Goal: Transaction & Acquisition: Purchase product/service

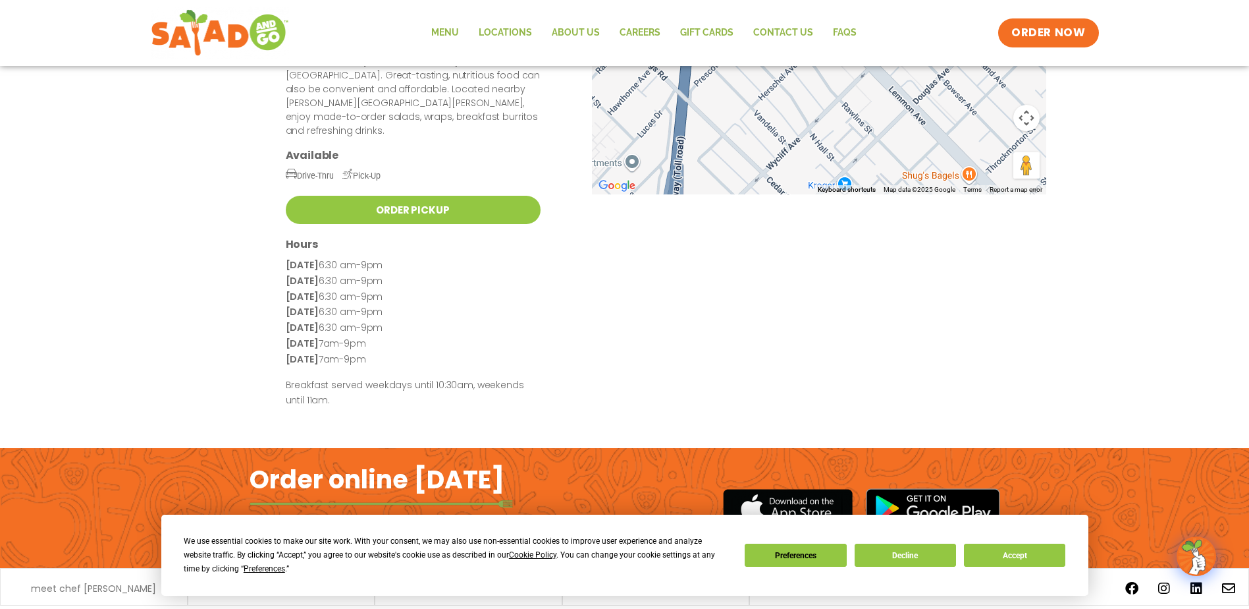
scroll to position [30, 0]
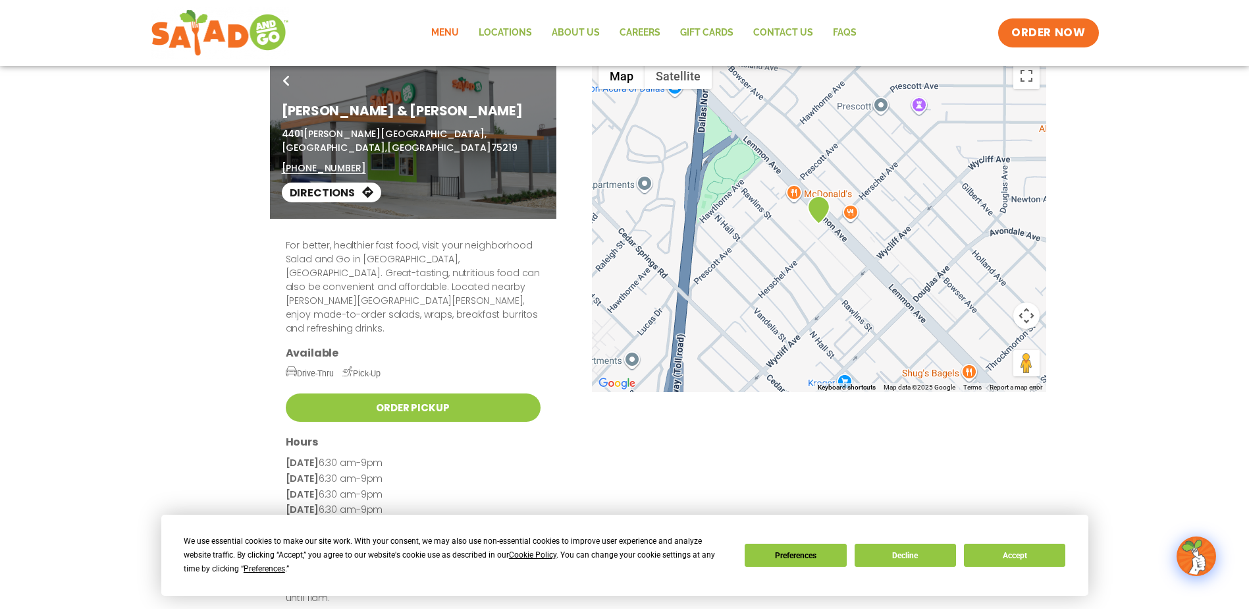
click at [443, 30] on link "Menu" at bounding box center [445, 33] width 47 height 30
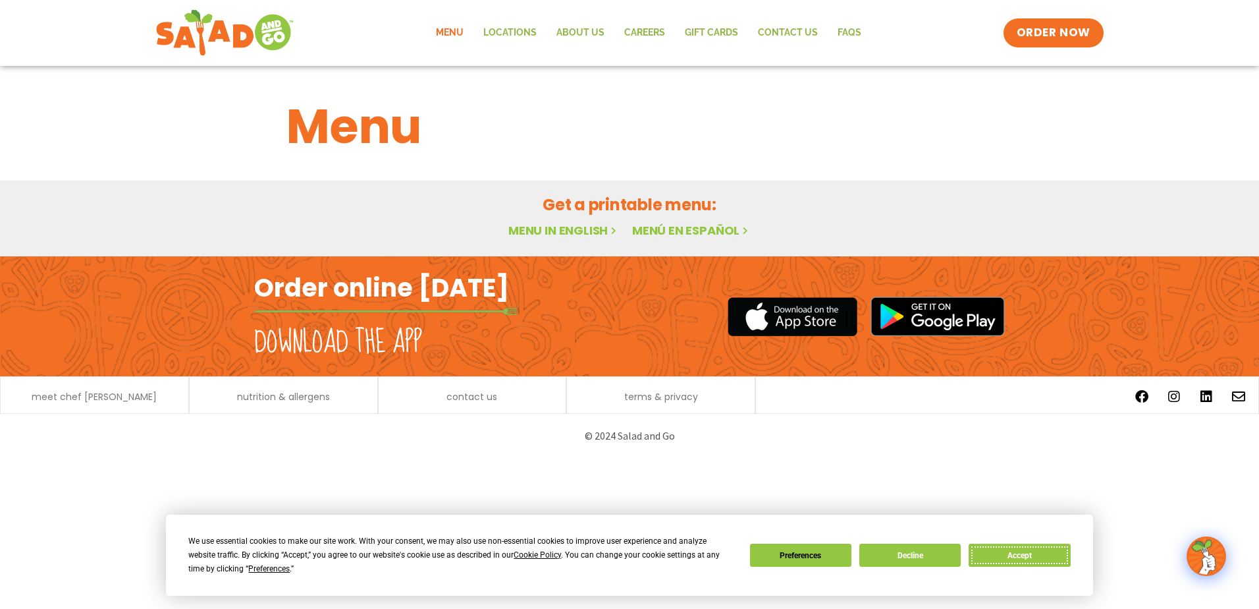
click at [1056, 555] on button "Accept" at bounding box center [1019, 554] width 101 height 23
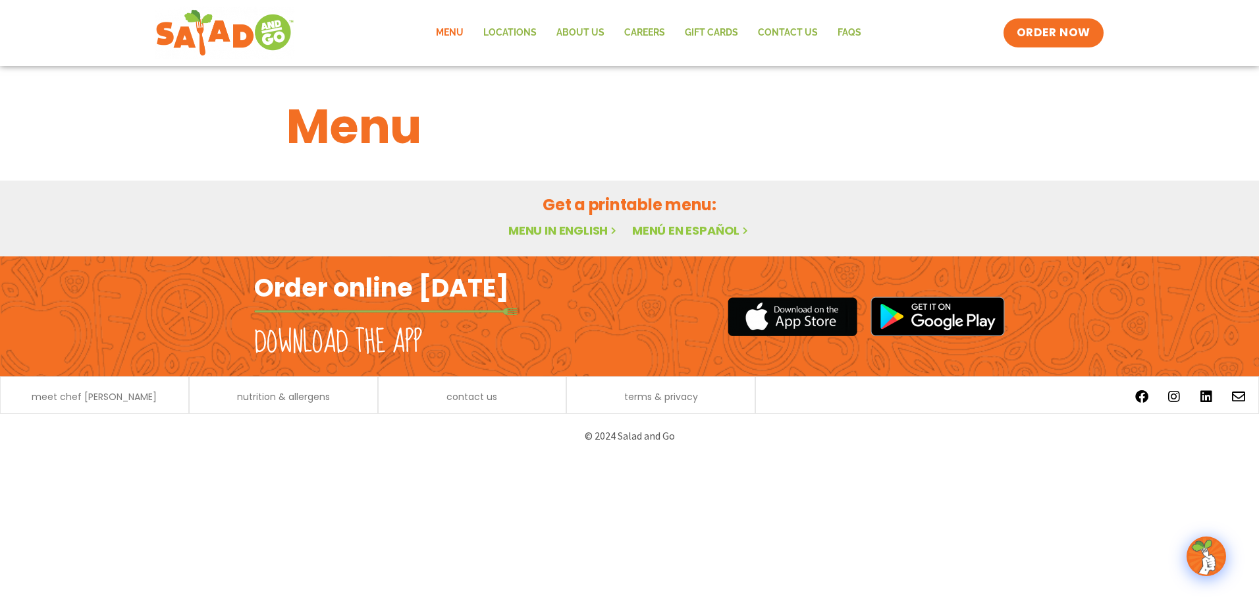
click at [564, 233] on link "Menu in English" at bounding box center [563, 230] width 111 height 16
click at [395, 339] on h2 "Download the app" at bounding box center [338, 342] width 168 height 37
click at [391, 346] on h2 "Download the app" at bounding box center [338, 342] width 168 height 37
click at [555, 229] on link "Menu in English" at bounding box center [563, 230] width 111 height 16
click at [613, 229] on icon at bounding box center [613, 230] width 11 height 11
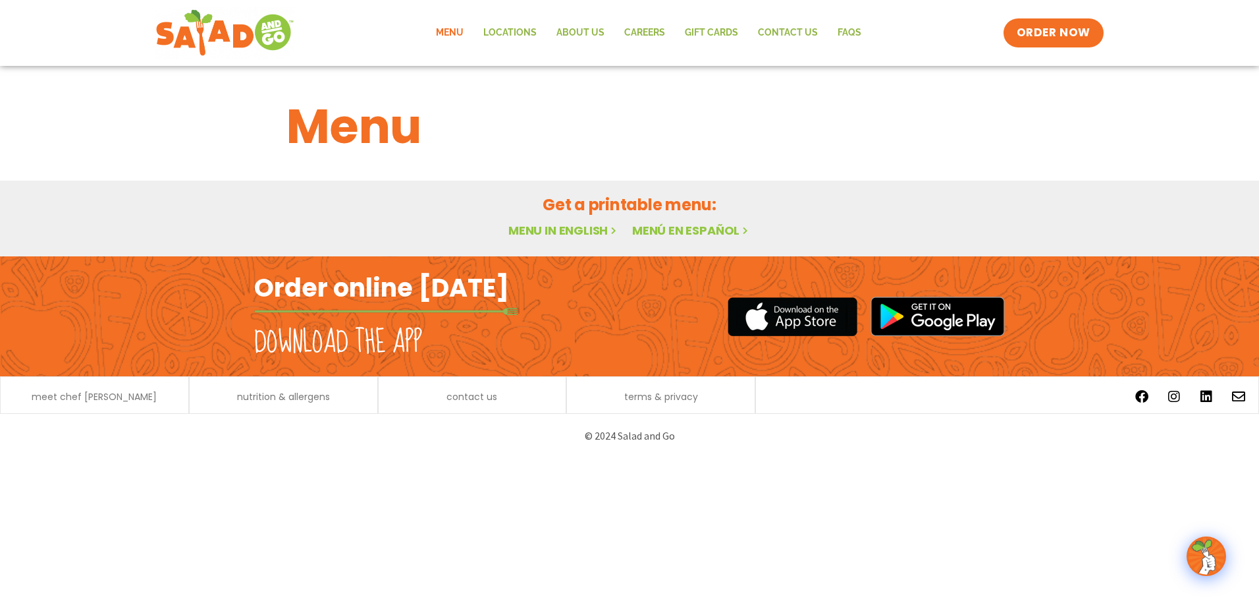
click at [1211, 557] on img at bounding box center [1206, 555] width 37 height 37
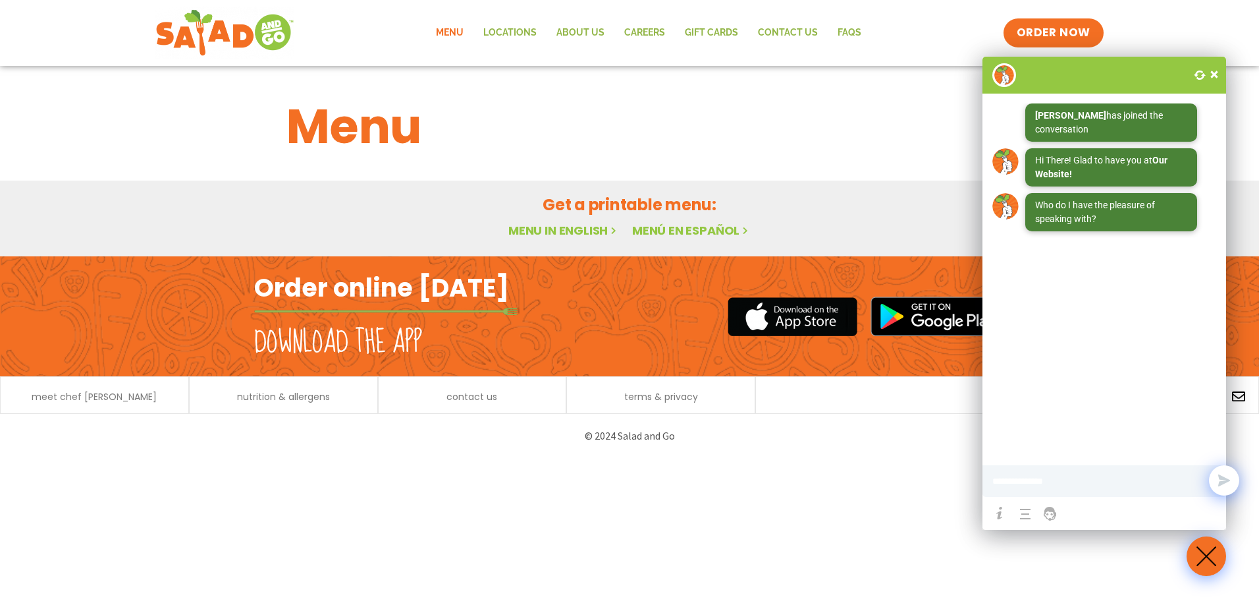
click at [1218, 72] on span at bounding box center [1214, 74] width 13 height 13
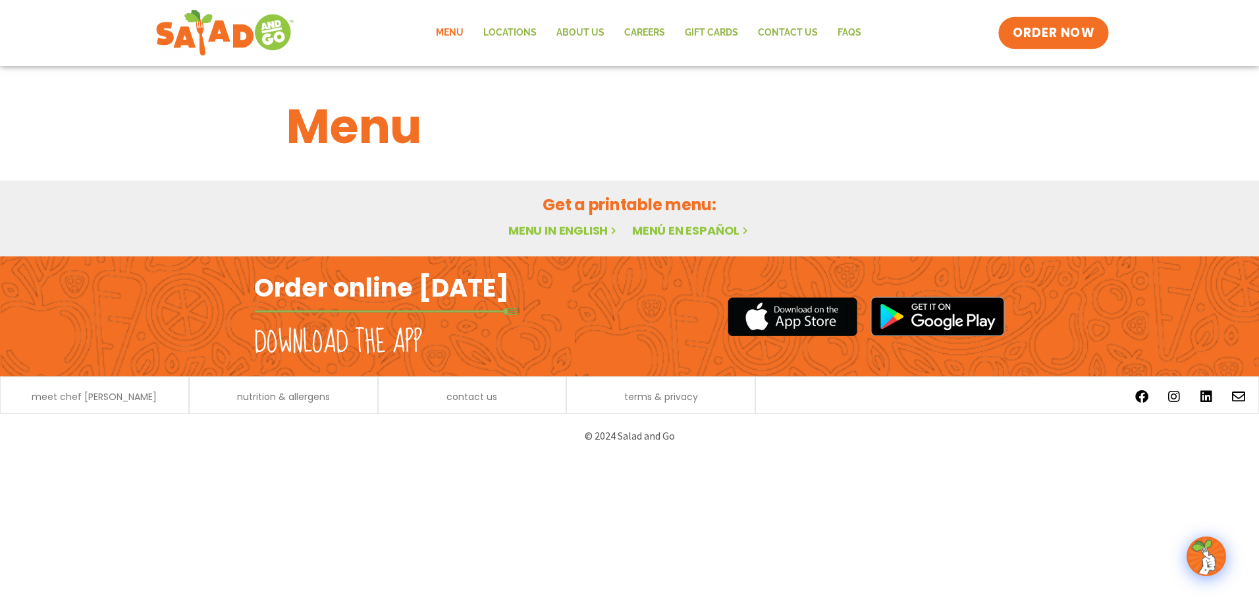
click at [1083, 33] on span "ORDER NOW" at bounding box center [1054, 32] width 82 height 17
